Goal: Transaction & Acquisition: Purchase product/service

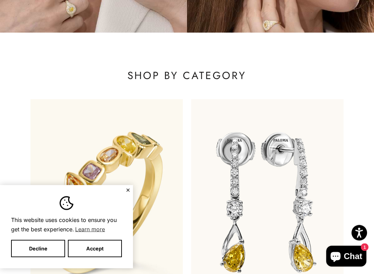
scroll to position [157, 0]
click at [108, 234] on button "Accept" at bounding box center [95, 248] width 54 height 17
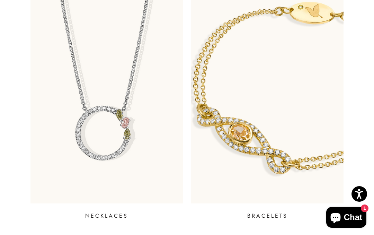
scroll to position [501, 0]
click at [268, 212] on p "BRACELETS" at bounding box center [267, 216] width 41 height 8
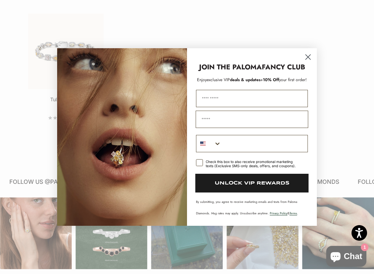
scroll to position [538, 0]
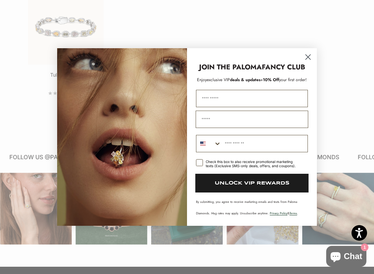
click at [307, 58] on circle "Close dialog" at bounding box center [307, 56] width 11 height 11
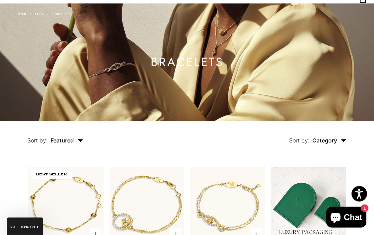
scroll to position [0, 0]
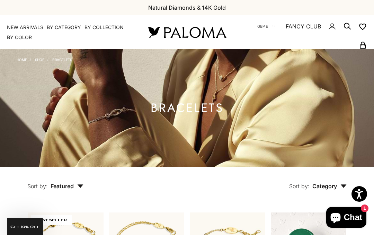
click at [24, 57] on link "Home" at bounding box center [22, 59] width 10 height 4
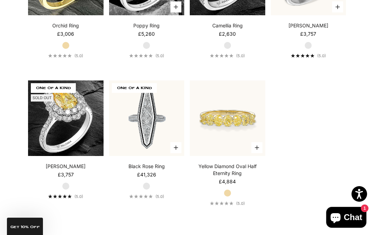
scroll to position [2475, 0]
